Goal: Transaction & Acquisition: Download file/media

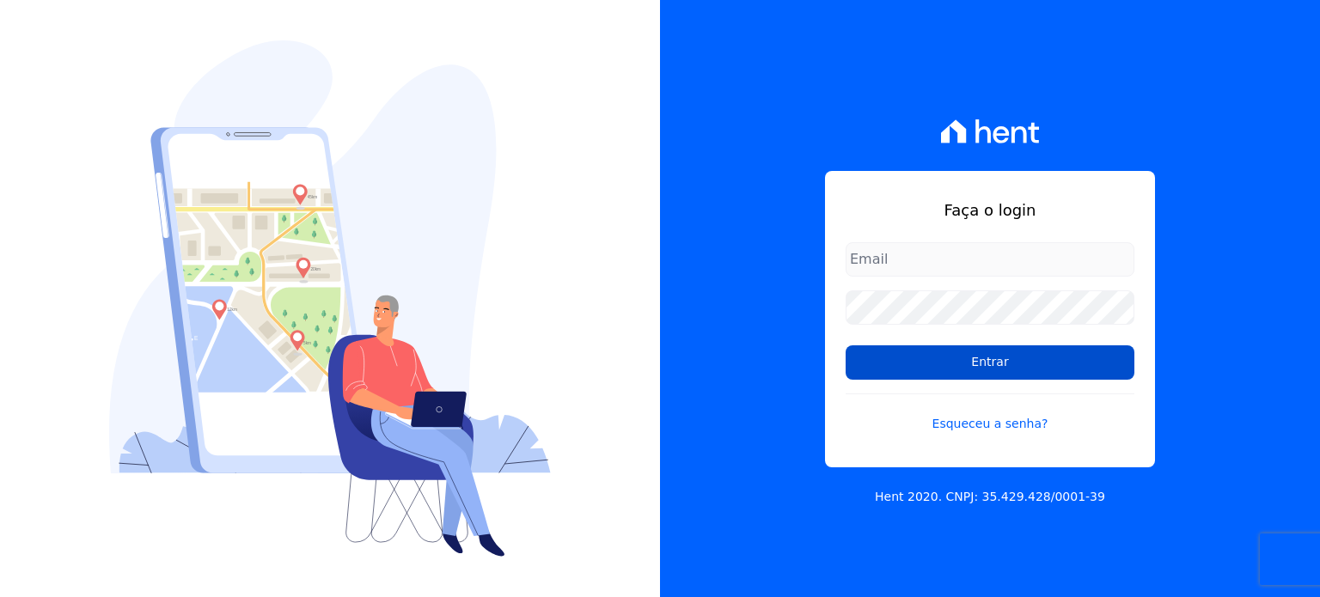
type input "[EMAIL_ADDRESS][DOMAIN_NAME]"
click at [983, 369] on input "Entrar" at bounding box center [989, 362] width 289 height 34
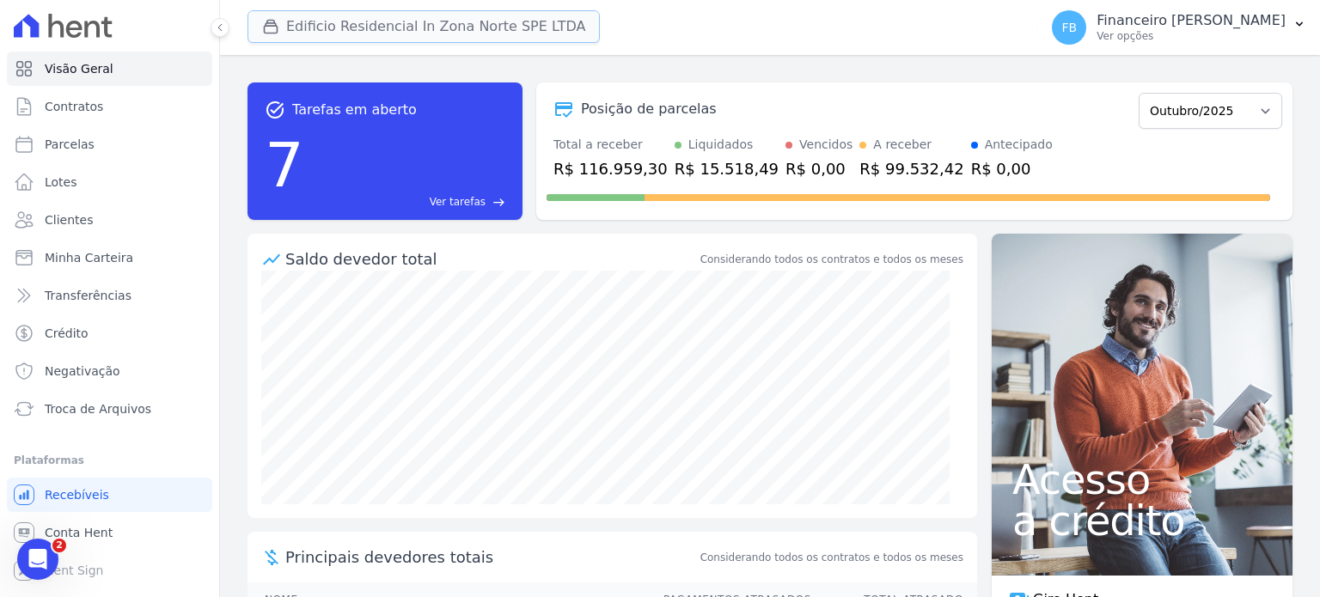
click at [373, 30] on button "Edificio Residencial In Zona Norte SPE LTDA" at bounding box center [423, 26] width 352 height 33
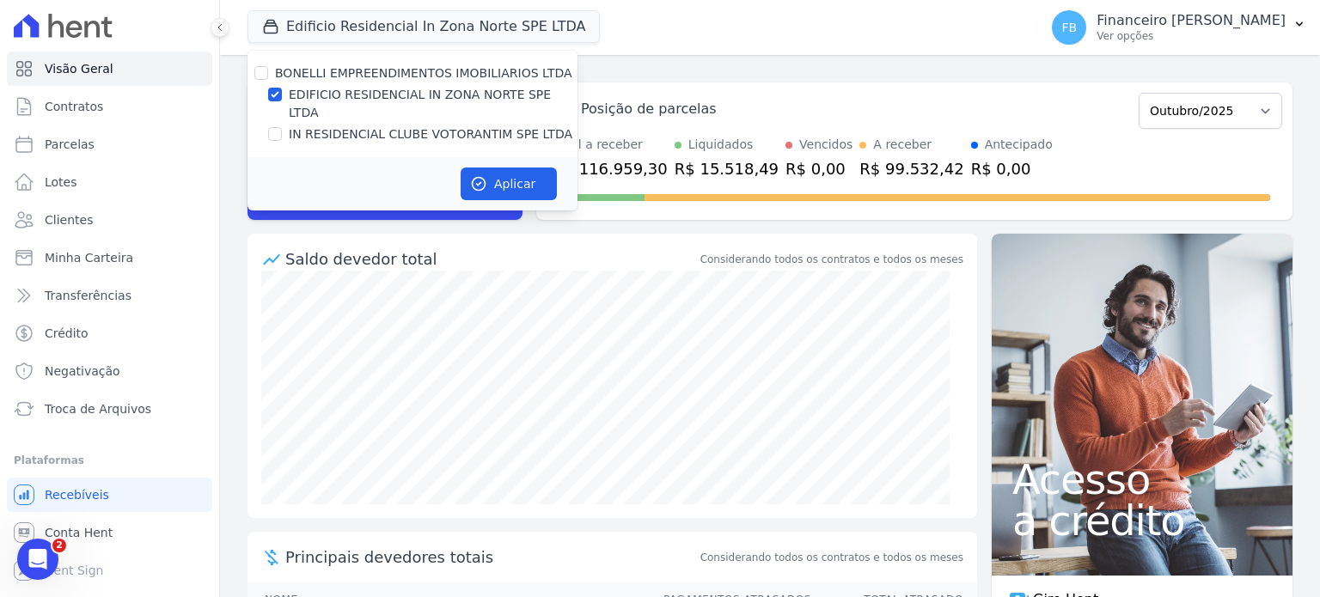
click at [371, 96] on label "EDIFICIO RESIDENCIAL IN ZONA NORTE SPE LTDA" at bounding box center [433, 104] width 289 height 36
click at [282, 96] on input "EDIFICIO RESIDENCIAL IN ZONA NORTE SPE LTDA" at bounding box center [275, 95] width 14 height 14
checkbox input "false"
click at [372, 125] on label "IN RESIDENCIAL CLUBE VOTORANTIM SPE LTDA" at bounding box center [431, 134] width 284 height 18
click at [282, 127] on input "IN RESIDENCIAL CLUBE VOTORANTIM SPE LTDA" at bounding box center [275, 134] width 14 height 14
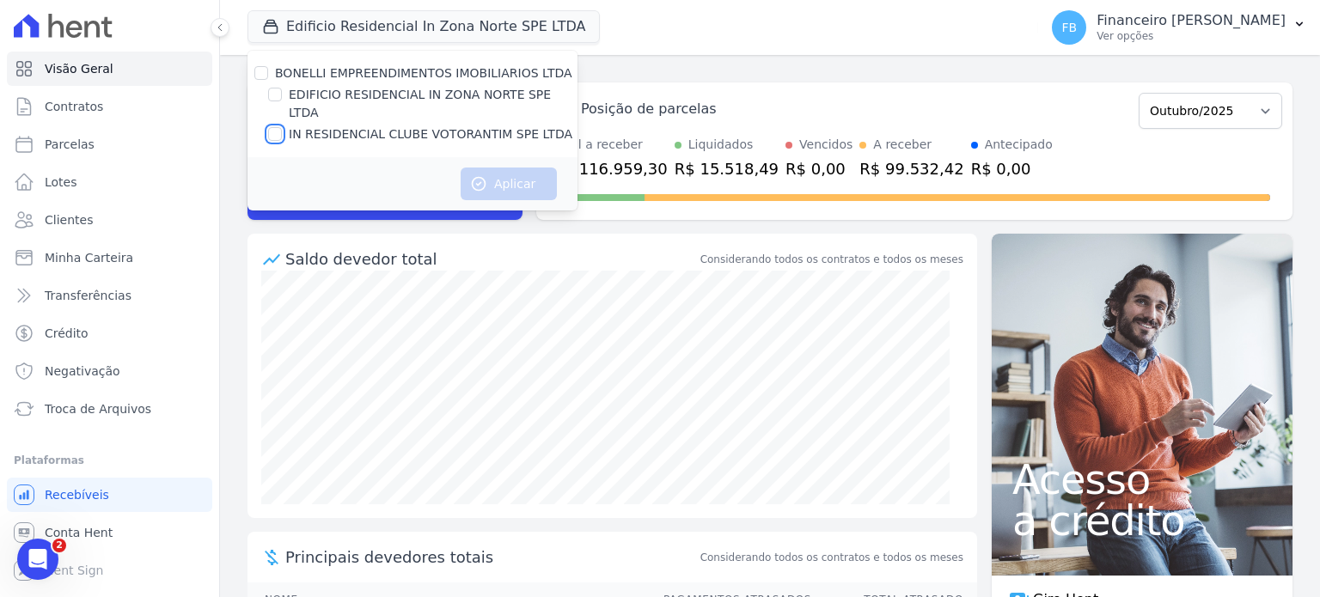
checkbox input "true"
click at [522, 168] on button "Aplicar" at bounding box center [509, 184] width 96 height 33
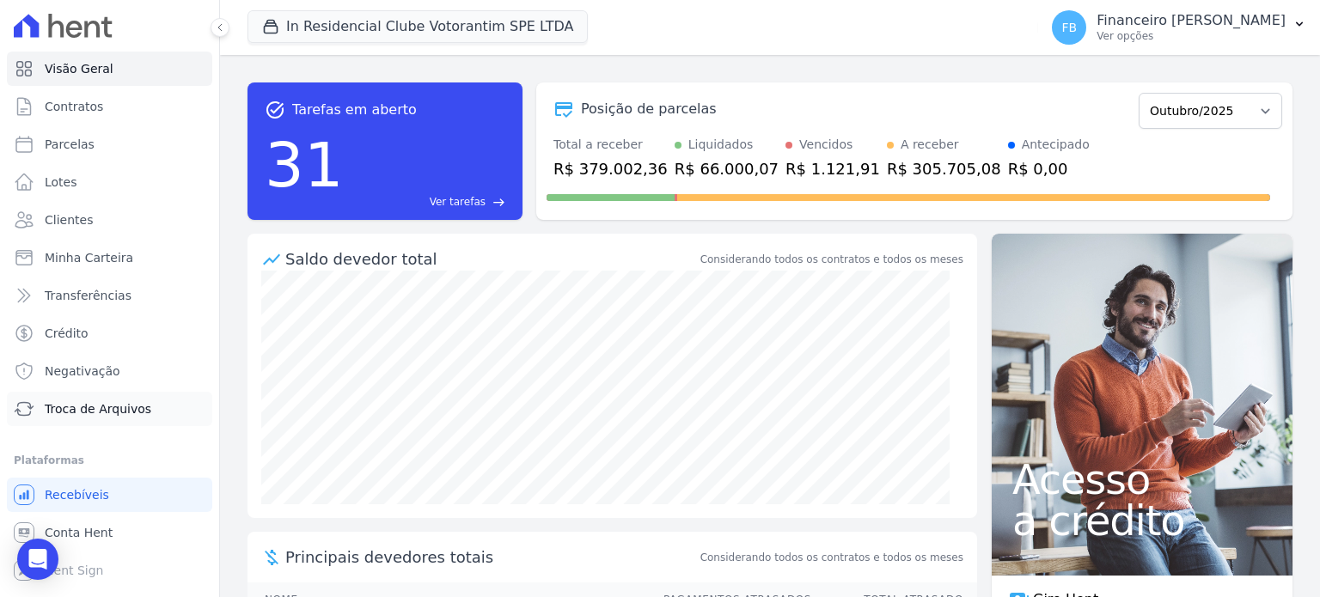
click at [125, 412] on span "Troca de Arquivos" at bounding box center [98, 408] width 107 height 17
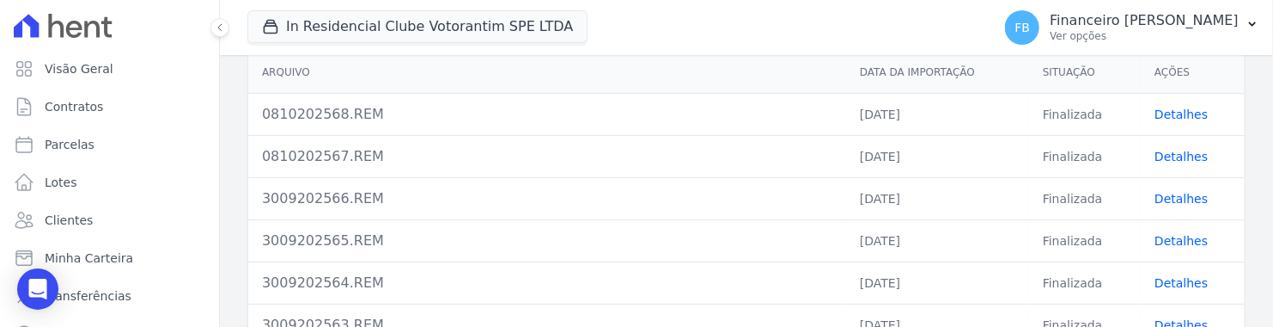
scroll to position [344, 0]
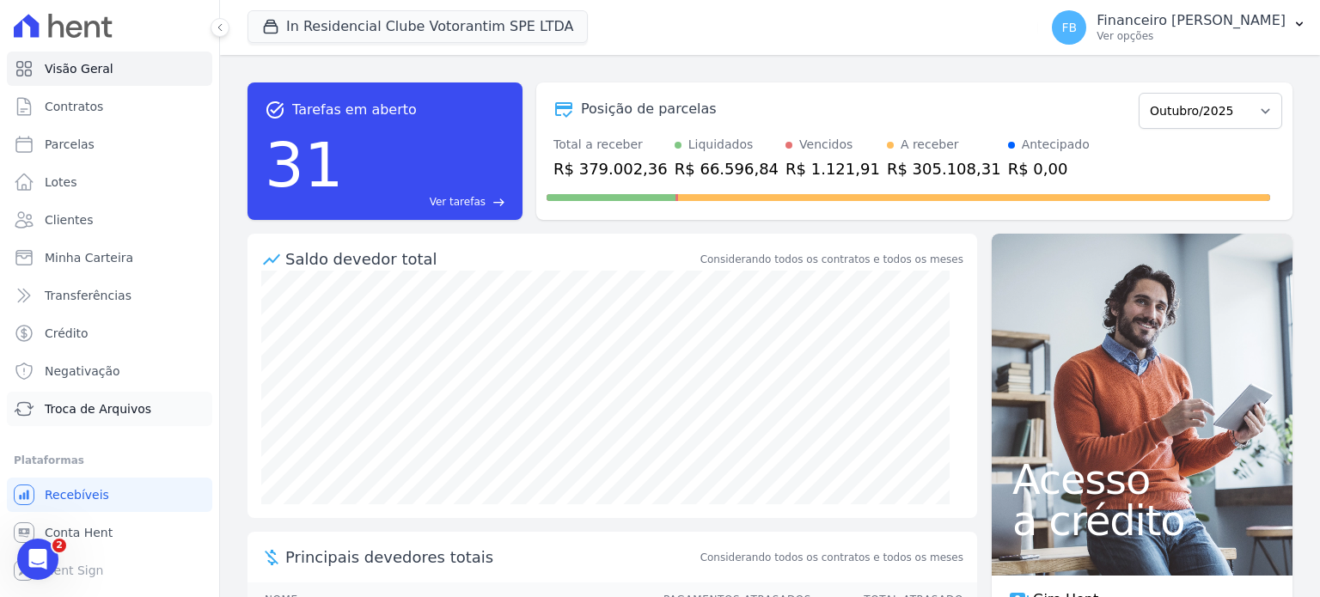
click at [100, 408] on span "Troca de Arquivos" at bounding box center [98, 408] width 107 height 17
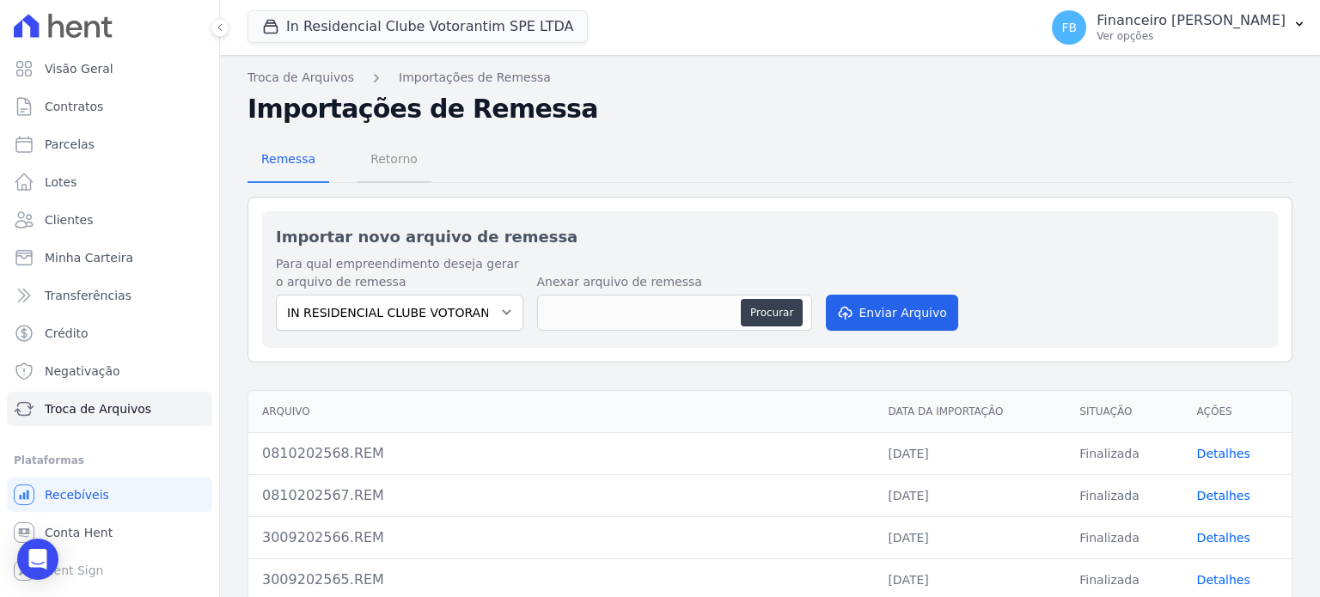
click at [388, 158] on span "Retorno" at bounding box center [394, 159] width 68 height 34
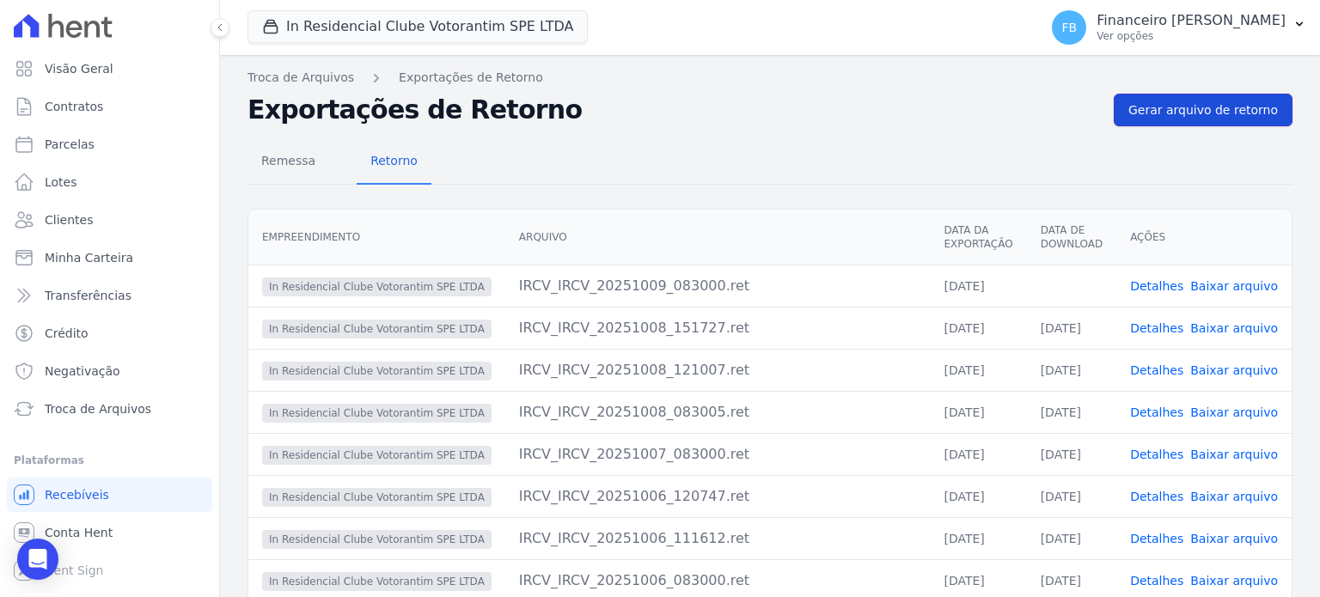
click at [1204, 113] on span "Gerar arquivo de retorno" at bounding box center [1203, 109] width 150 height 17
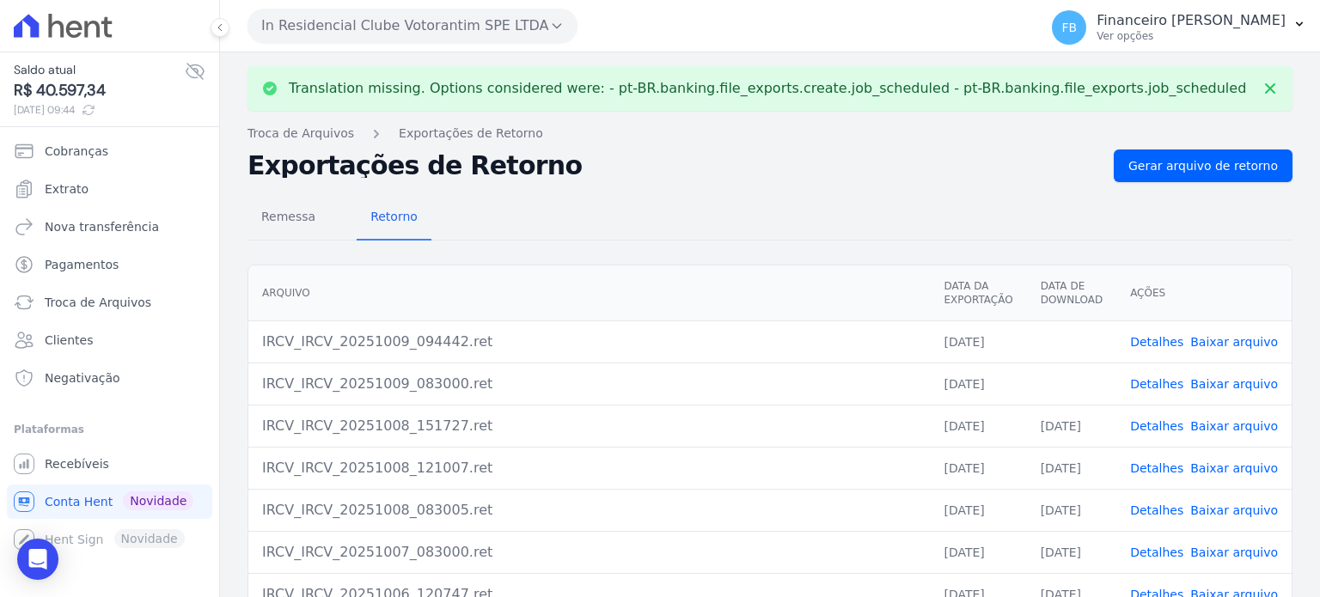
click at [1242, 387] on link "Baixar arquivo" at bounding box center [1234, 384] width 88 height 14
click at [1262, 342] on link "Baixar arquivo" at bounding box center [1234, 342] width 88 height 14
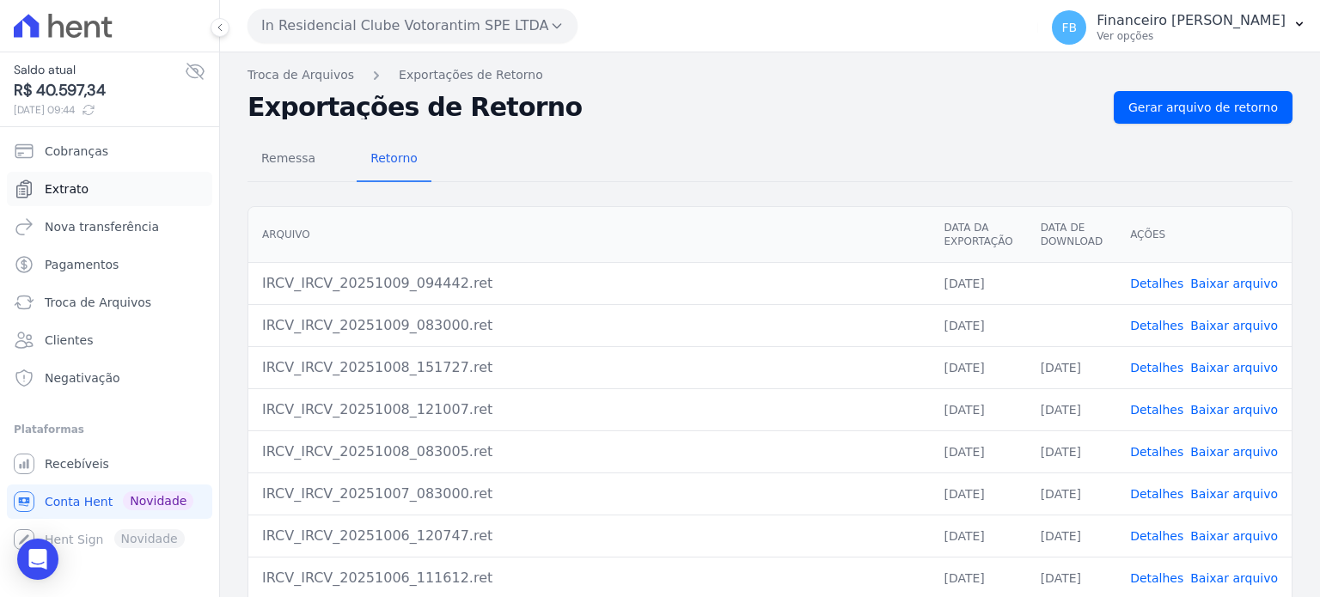
click at [120, 189] on link "Extrato" at bounding box center [109, 189] width 205 height 34
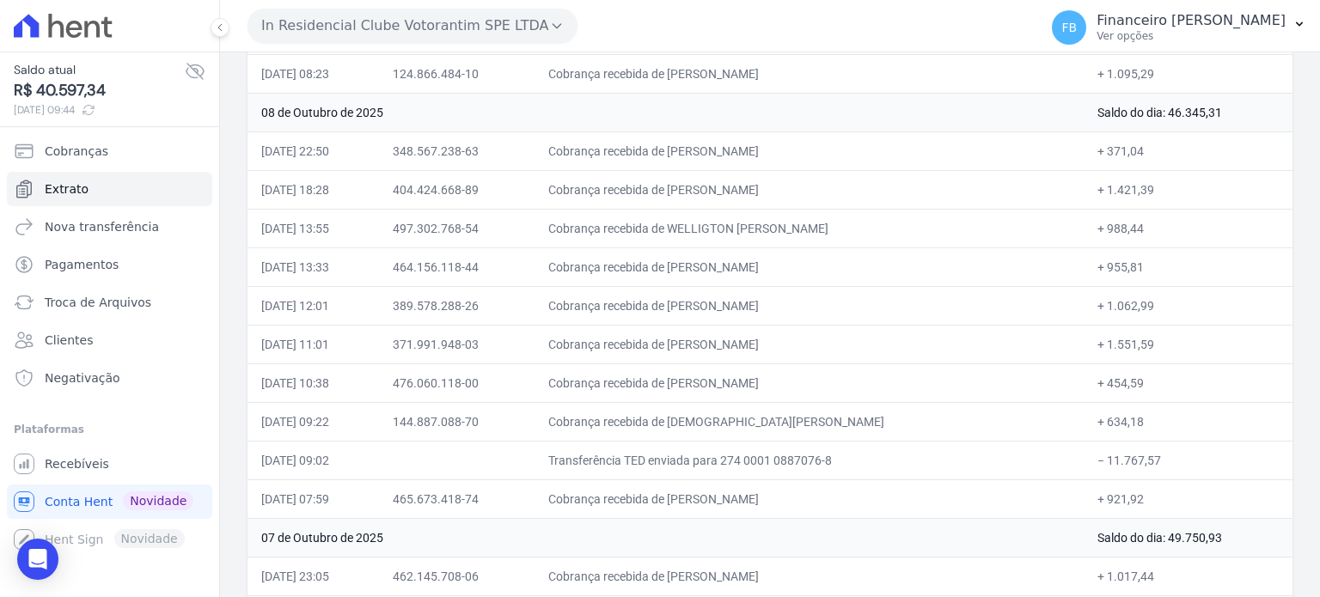
scroll to position [461, 0]
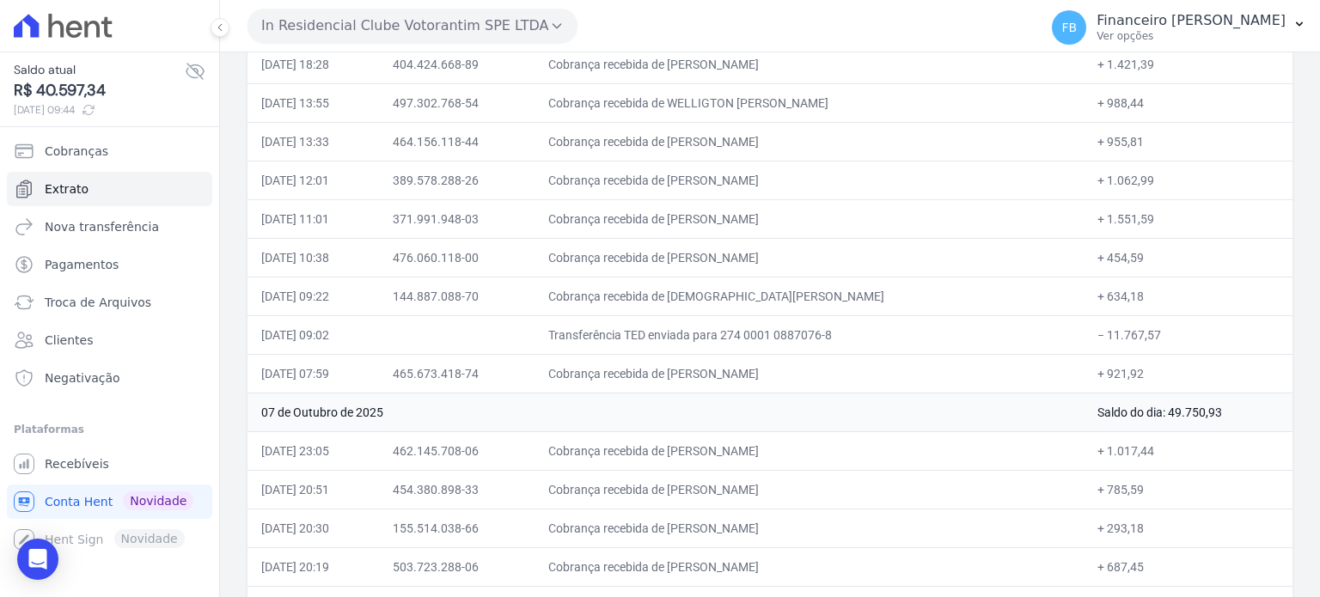
drag, startPoint x: 264, startPoint y: 78, endPoint x: 1144, endPoint y: 378, distance: 930.4
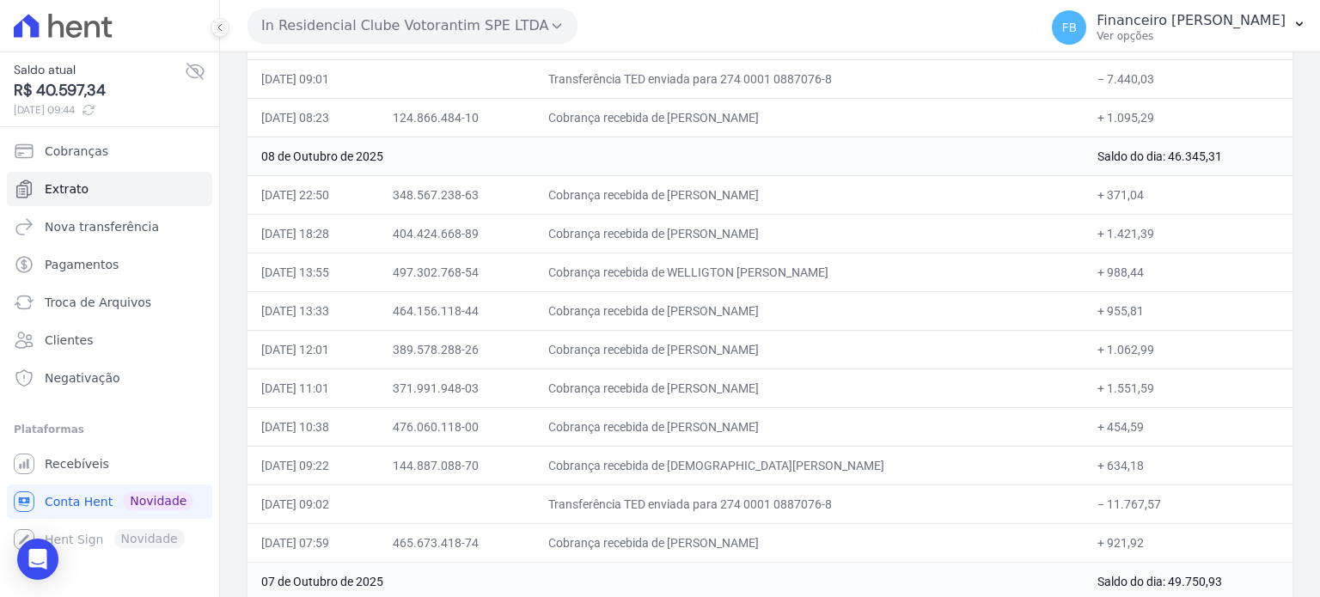
scroll to position [0, 0]
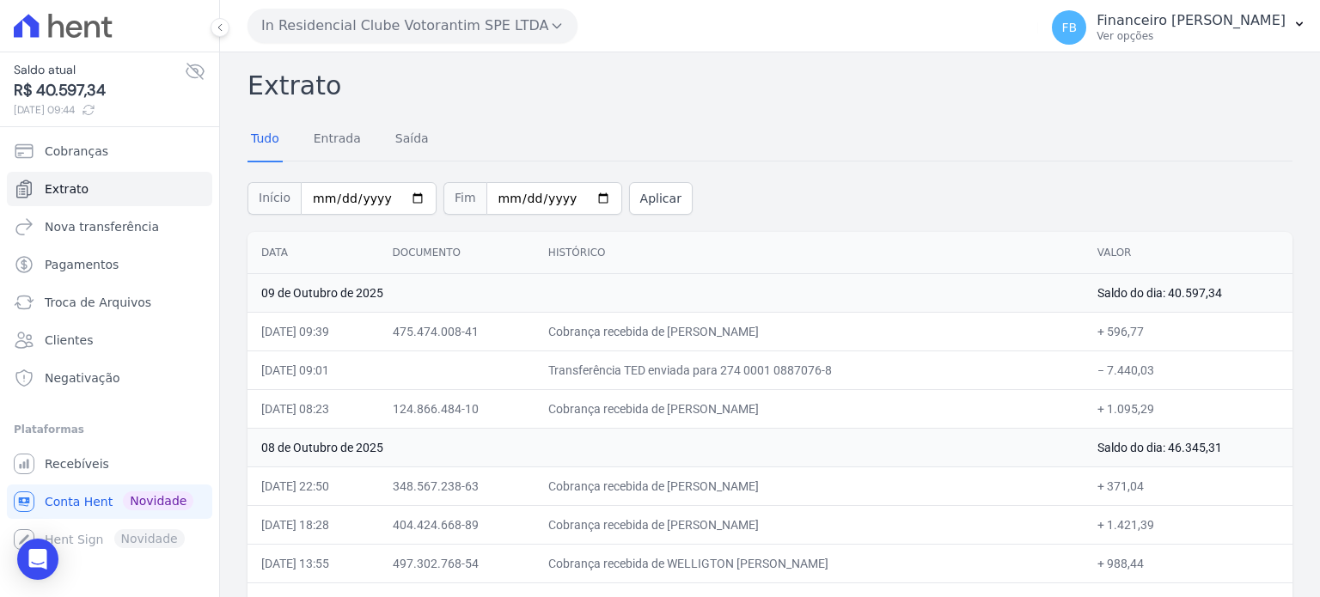
click at [755, 165] on div "Início 2025-10-01 Fim 2025-10-09 Aplicar" at bounding box center [769, 196] width 1045 height 71
click at [485, 27] on button "In Residencial Clube Votorantim SPE LTDA" at bounding box center [412, 26] width 330 height 34
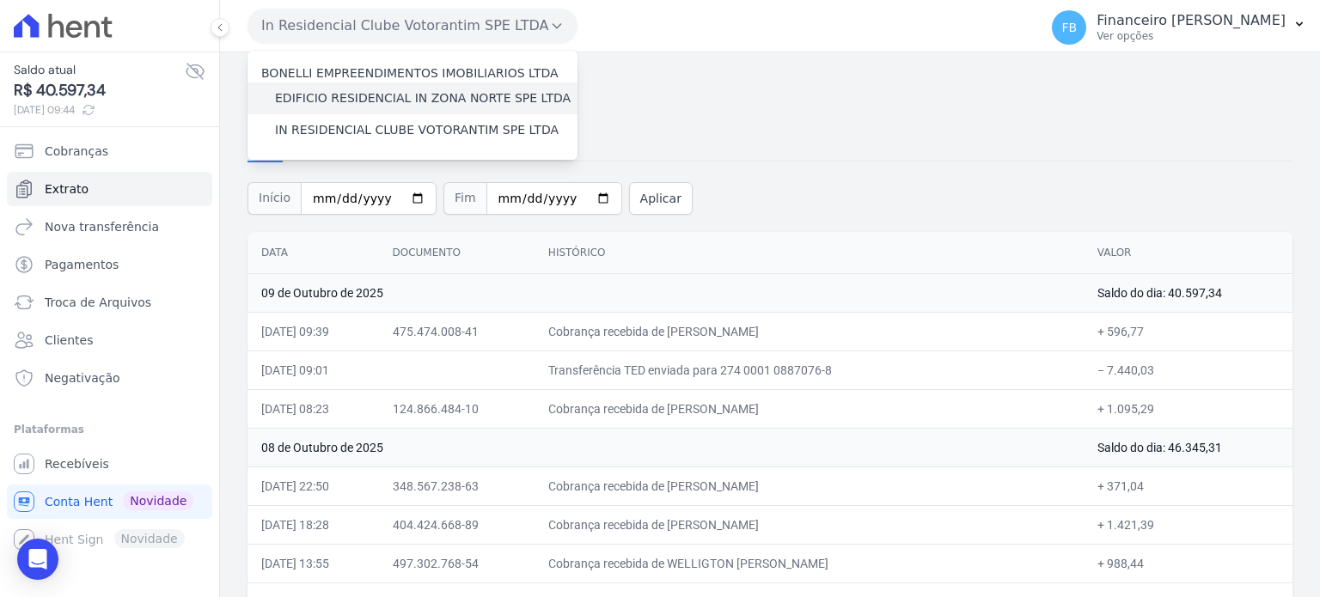
click at [440, 95] on label "EDIFICIO RESIDENCIAL IN ZONA NORTE SPE LTDA" at bounding box center [423, 98] width 296 height 18
click at [0, 0] on input "EDIFICIO RESIDENCIAL IN ZONA NORTE SPE LTDA" at bounding box center [0, 0] width 0 height 0
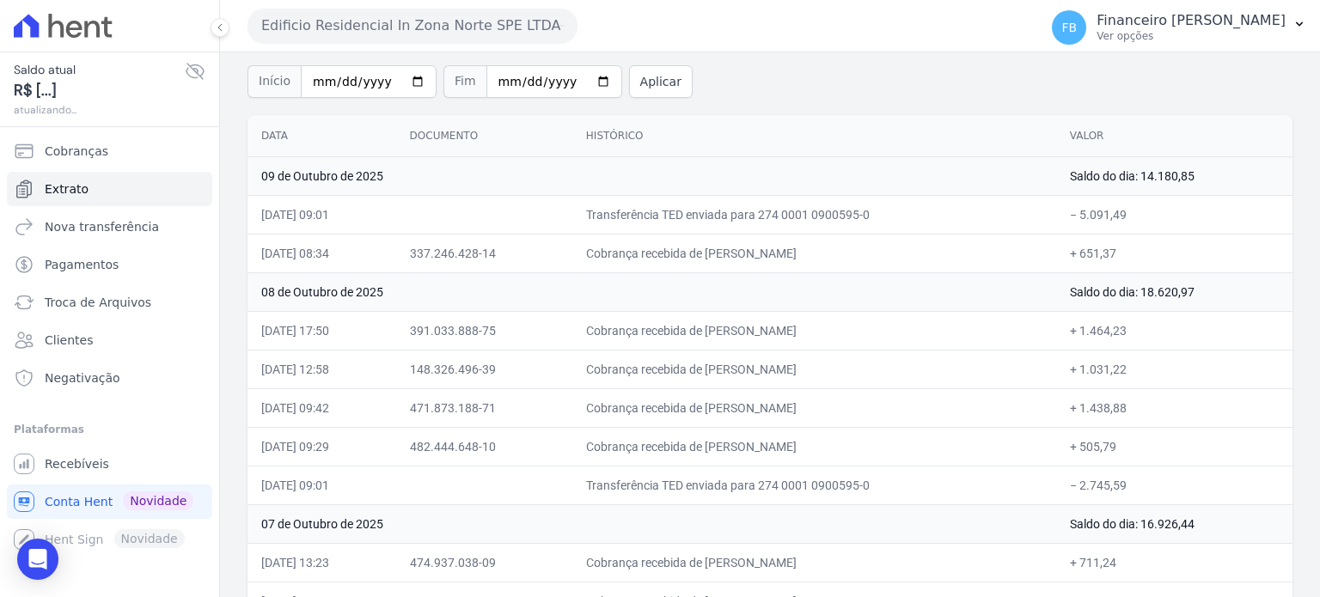
scroll to position [179, 0]
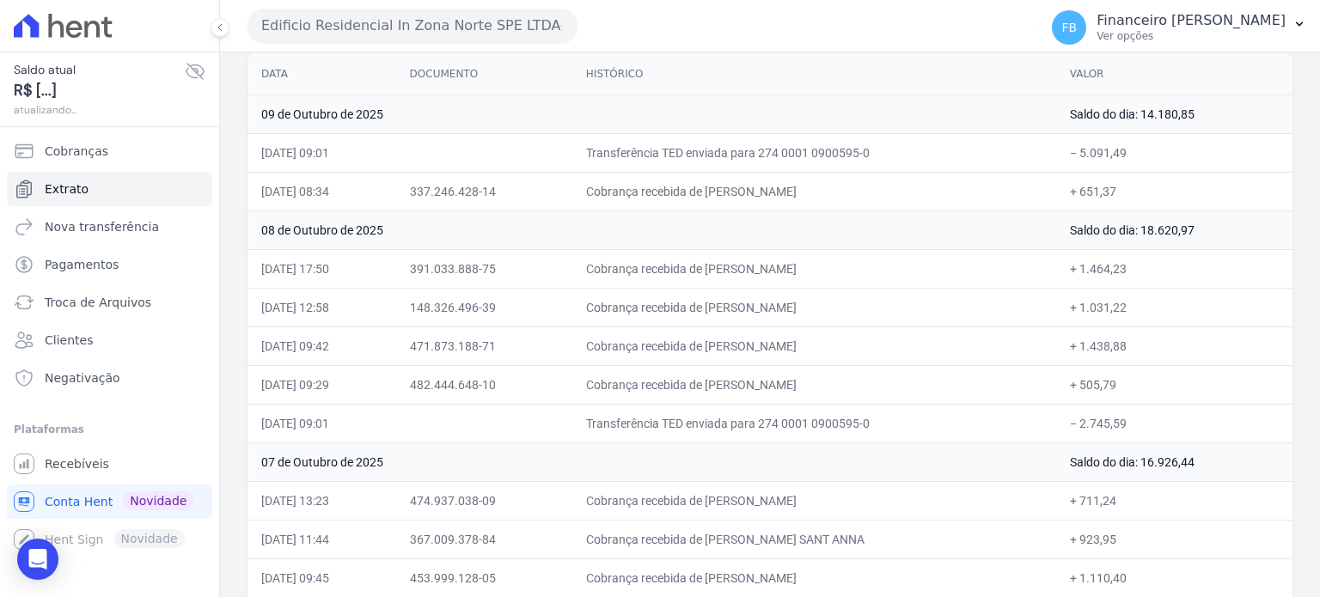
drag, startPoint x: 263, startPoint y: 252, endPoint x: 1162, endPoint y: 420, distance: 914.4
click at [1008, 119] on td "09 de Outubro de 2025" at bounding box center [651, 114] width 809 height 39
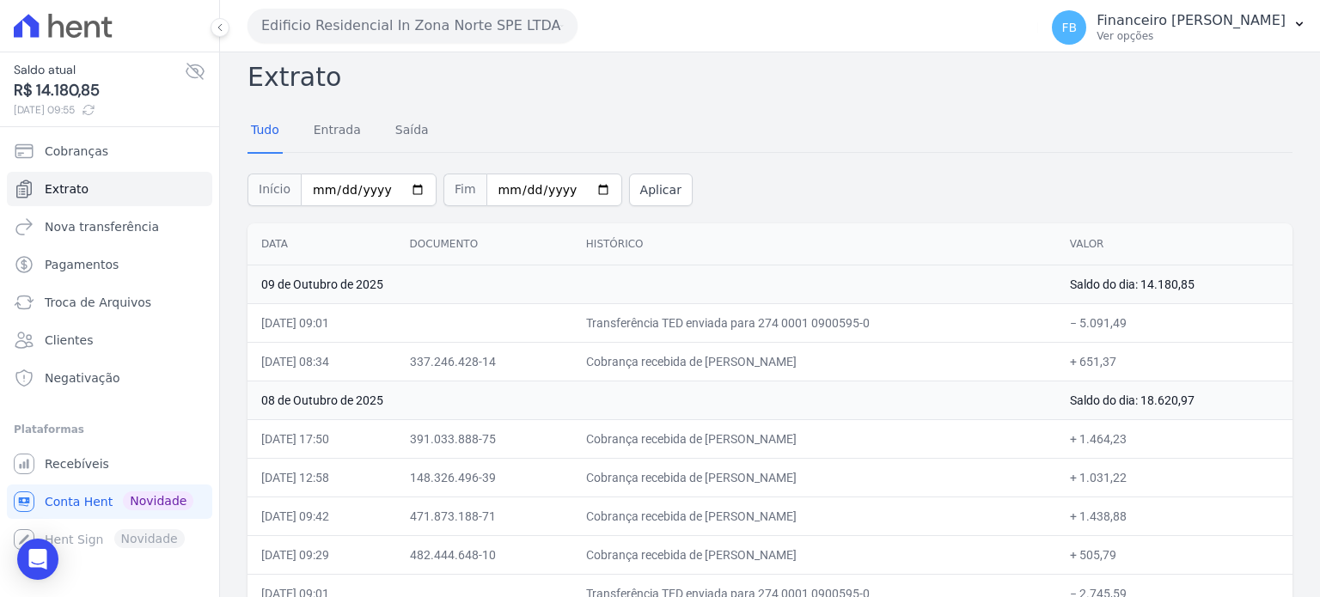
scroll to position [0, 0]
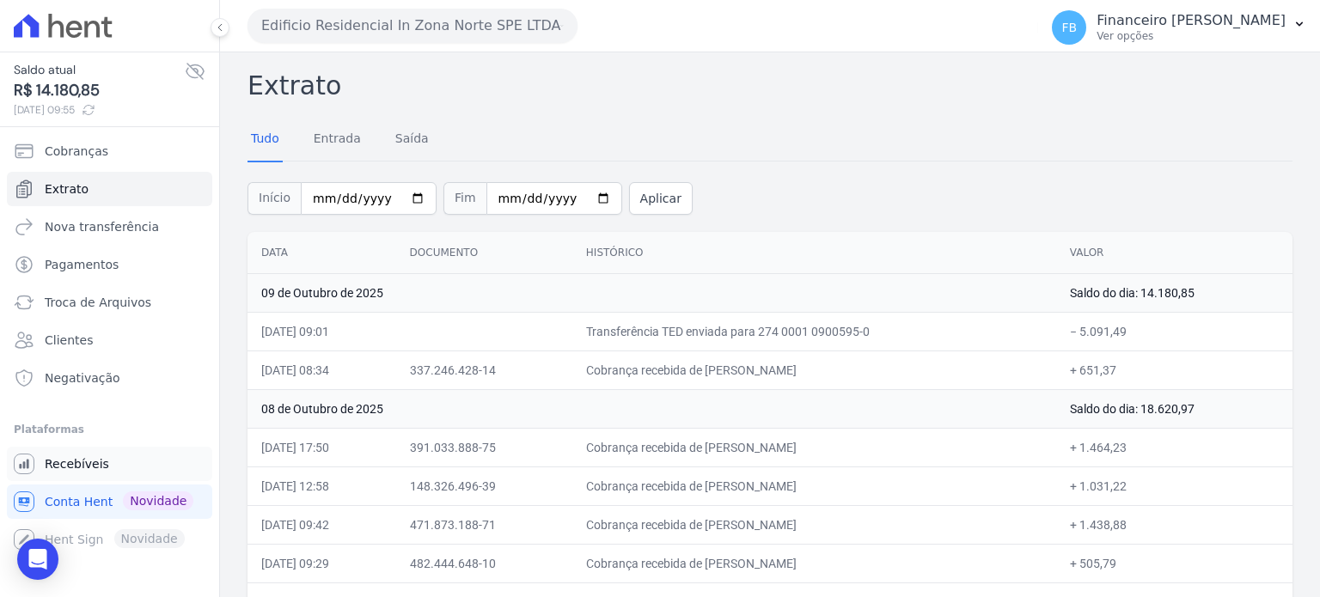
click at [95, 460] on span "Recebíveis" at bounding box center [77, 463] width 64 height 17
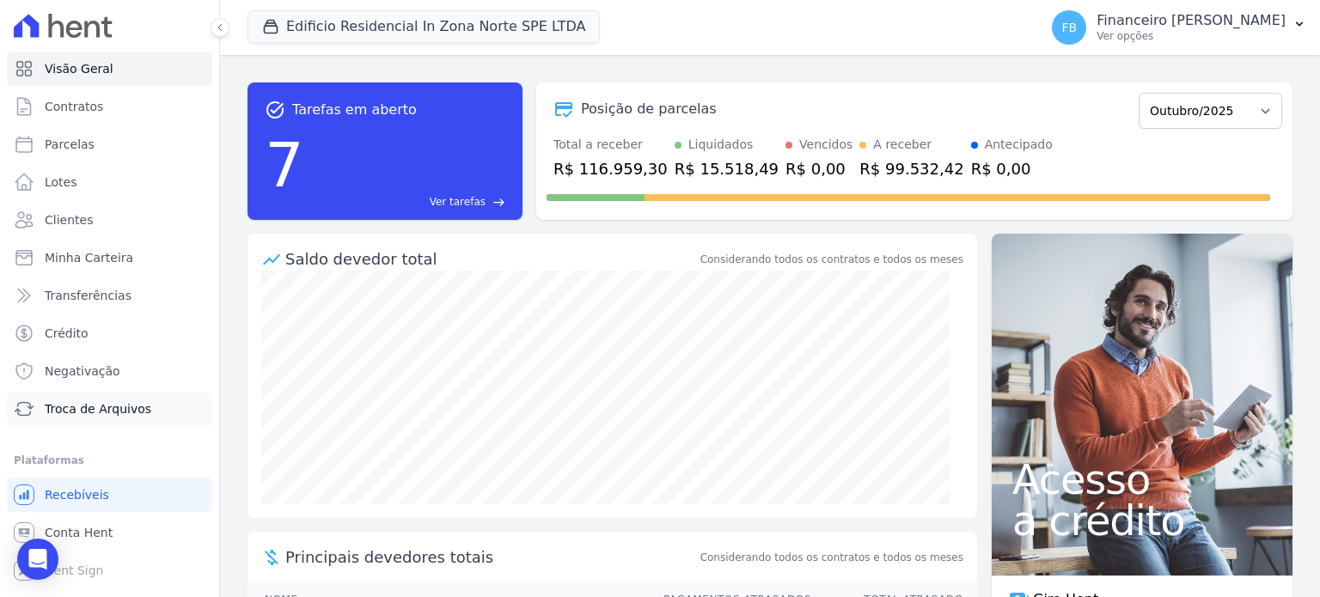
click at [117, 407] on span "Troca de Arquivos" at bounding box center [98, 408] width 107 height 17
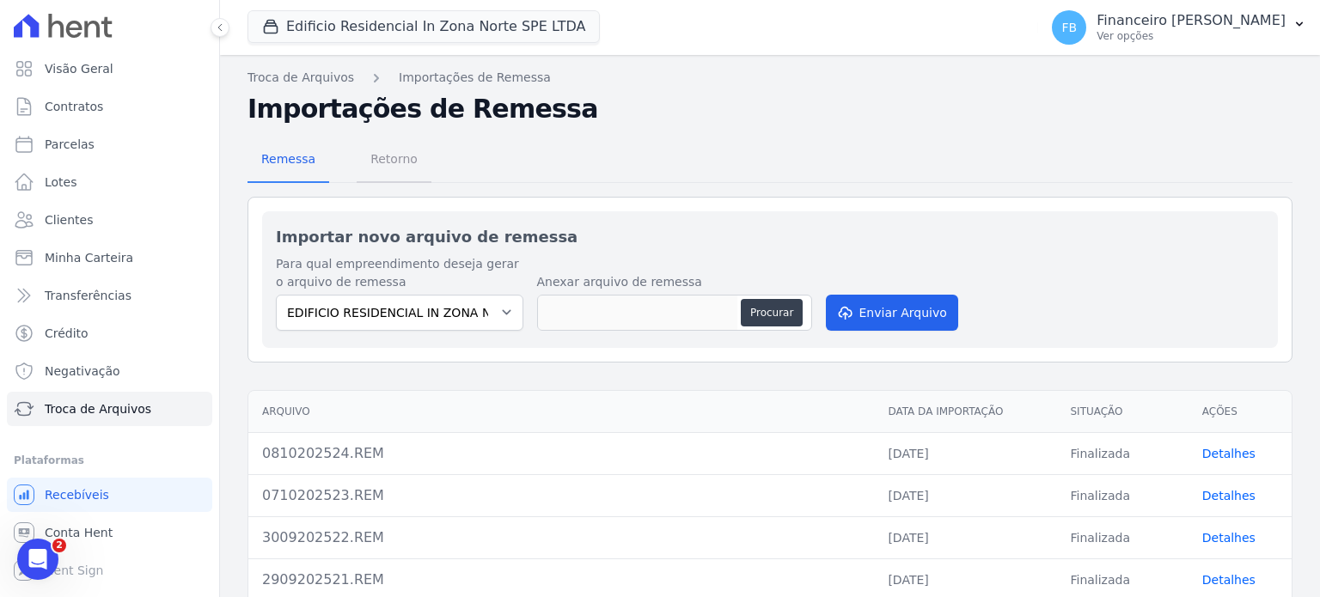
click at [371, 156] on span "Retorno" at bounding box center [394, 159] width 68 height 34
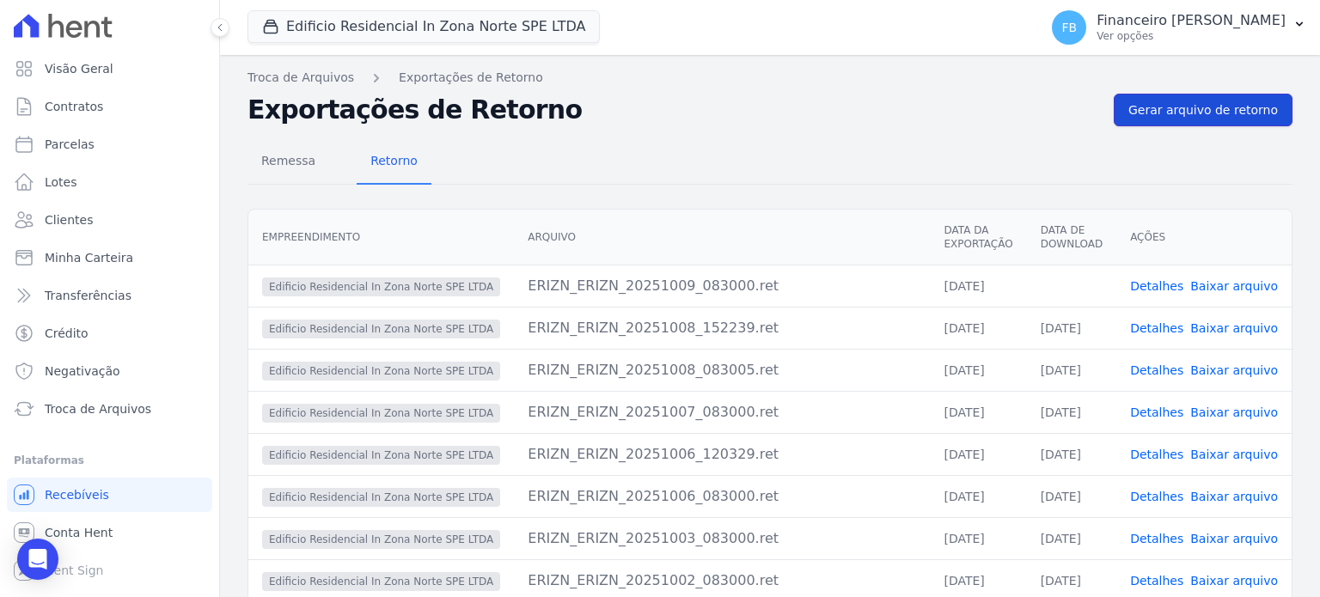
click at [1181, 116] on span "Gerar arquivo de retorno" at bounding box center [1203, 109] width 150 height 17
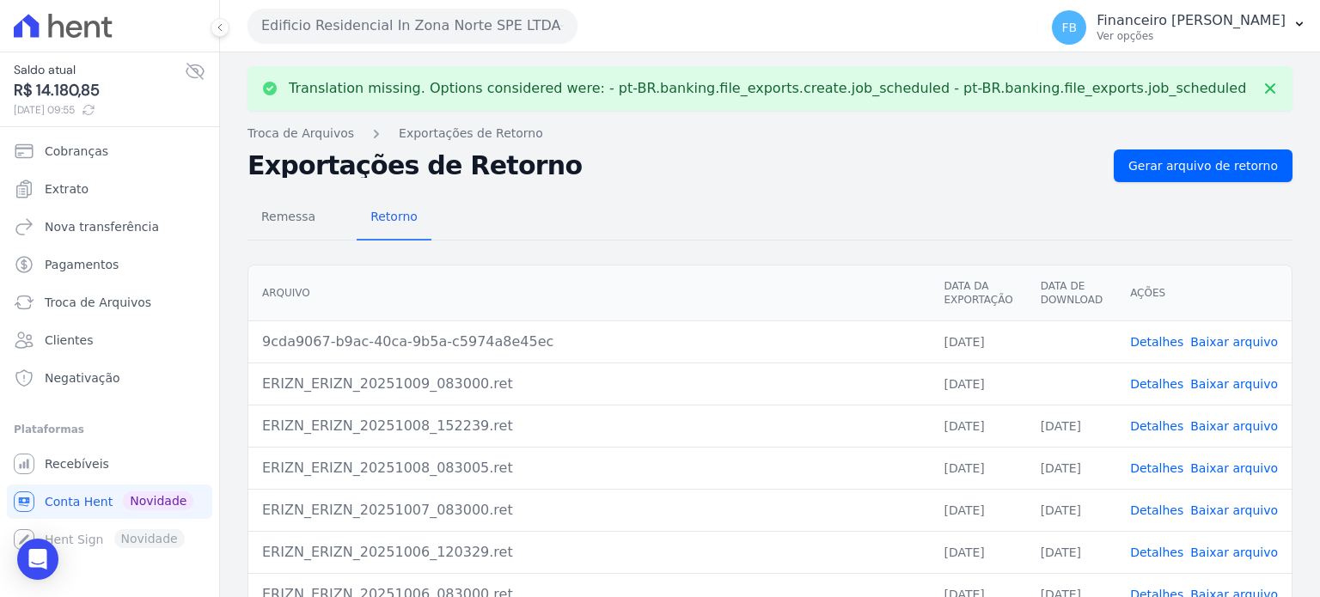
click at [1241, 385] on link "Baixar arquivo" at bounding box center [1234, 384] width 88 height 14
click at [1263, 339] on link "Baixar arquivo" at bounding box center [1234, 342] width 88 height 14
